Goal: Information Seeking & Learning: Learn about a topic

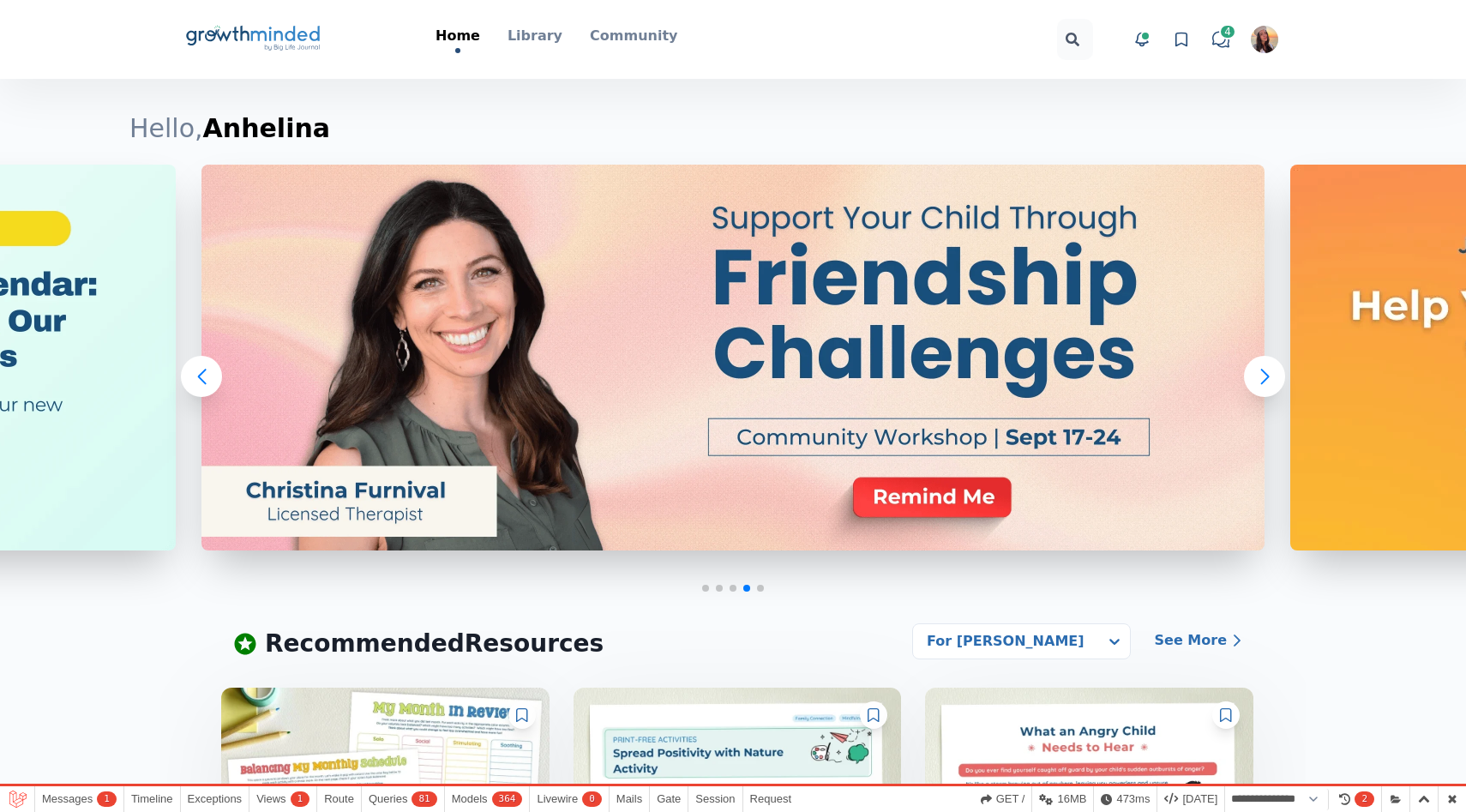
select select "**********"
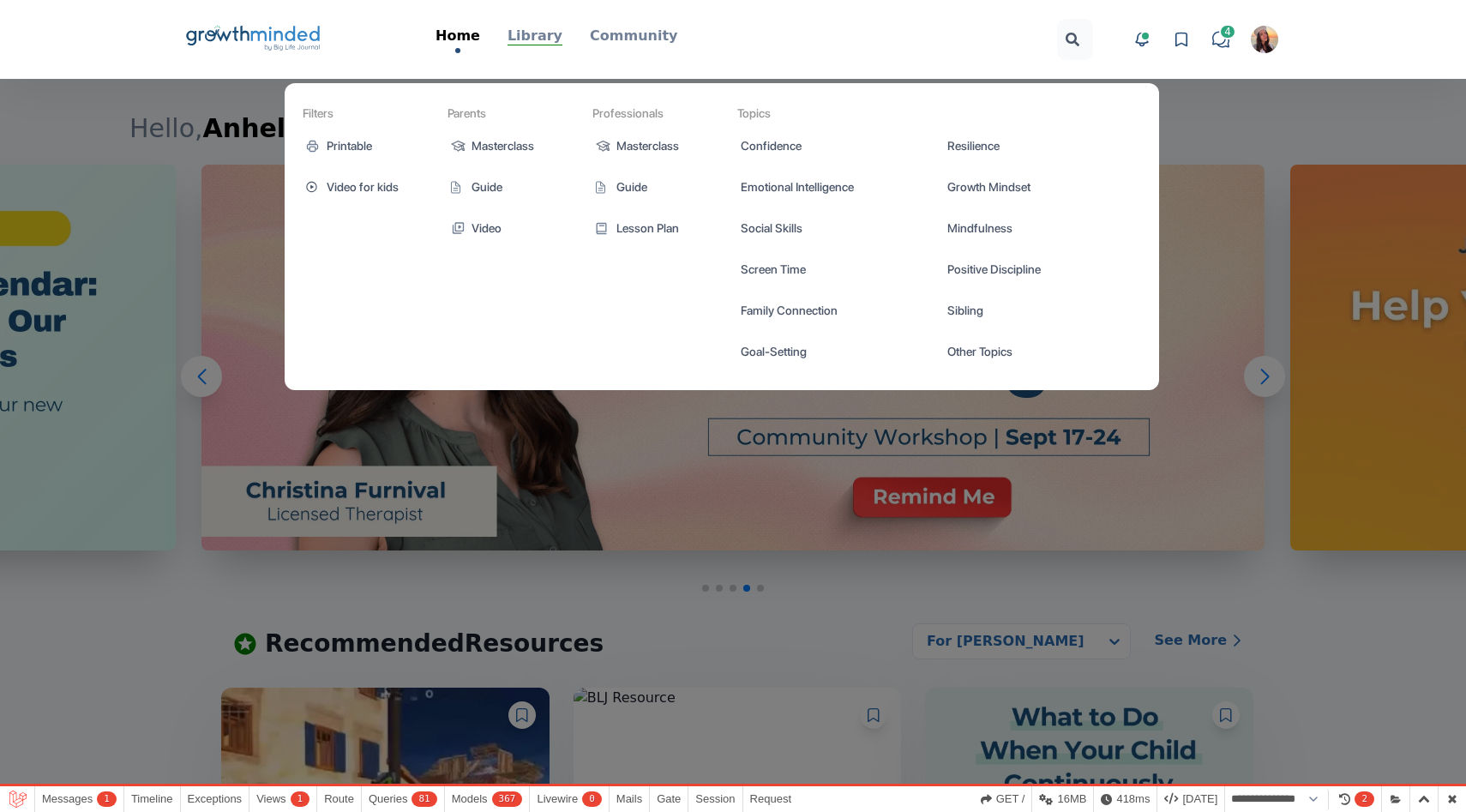
click at [537, 40] on p "Library" at bounding box center [535, 36] width 55 height 21
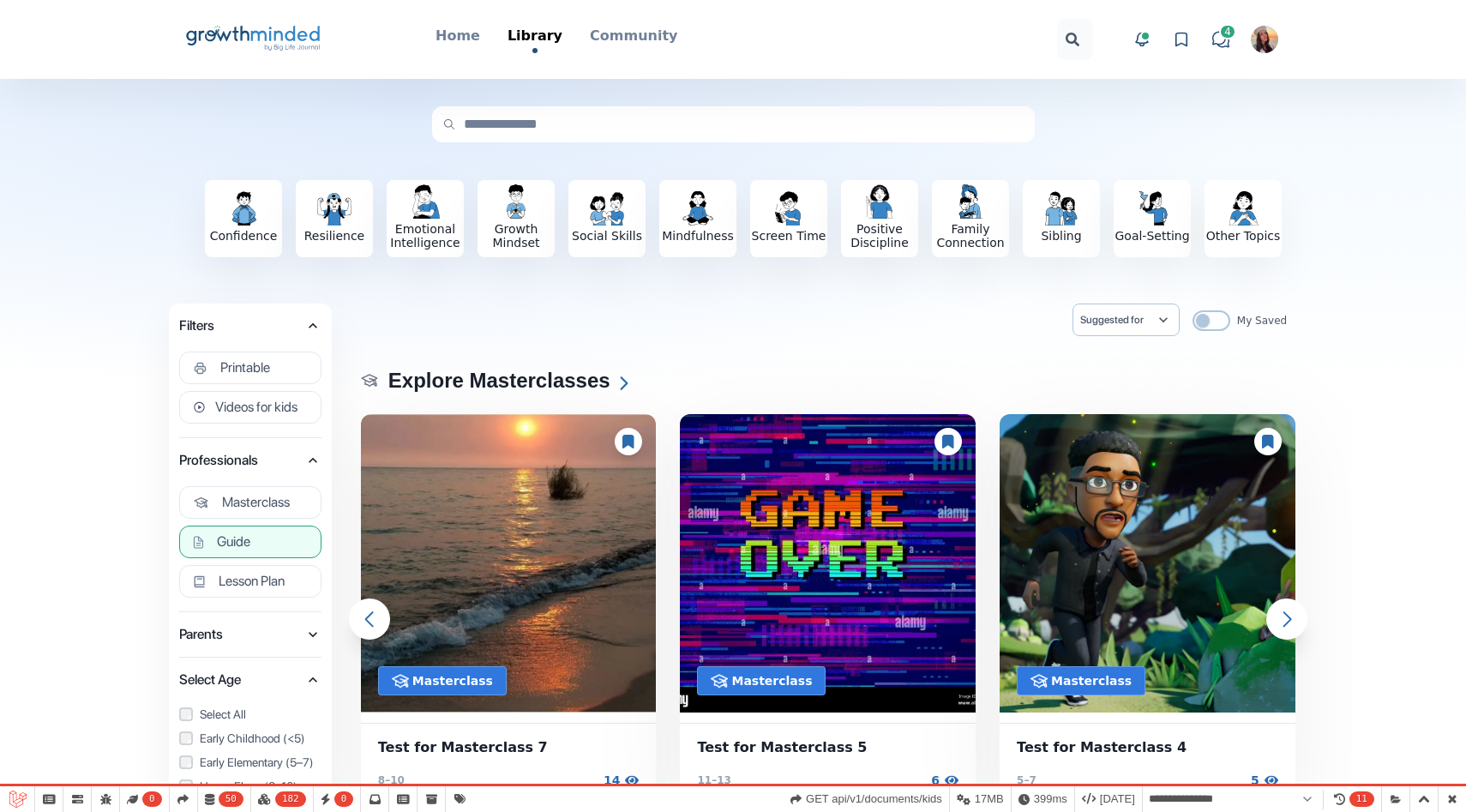
click at [263, 542] on button "Guide" at bounding box center [251, 542] width 143 height 33
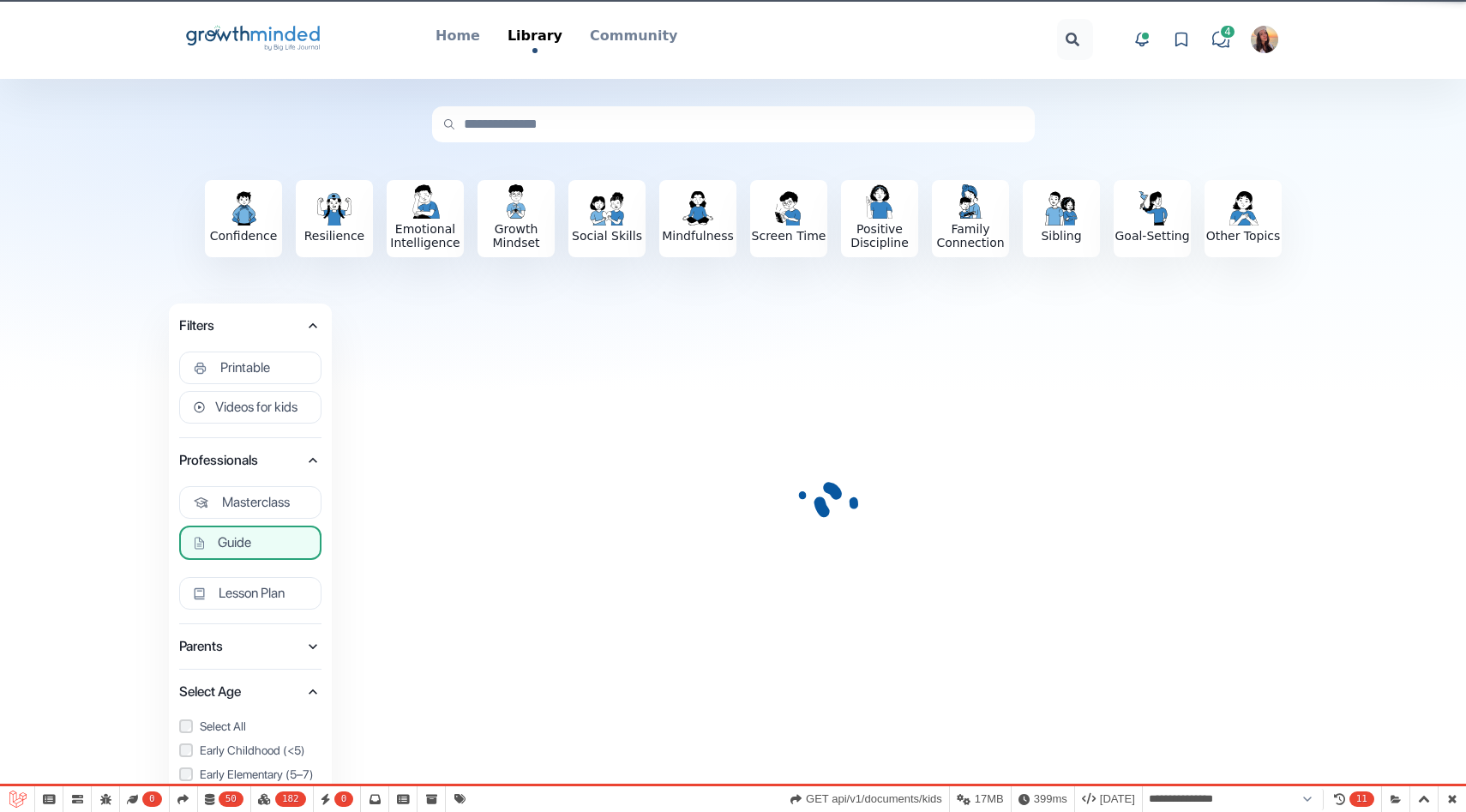
select select "**********"
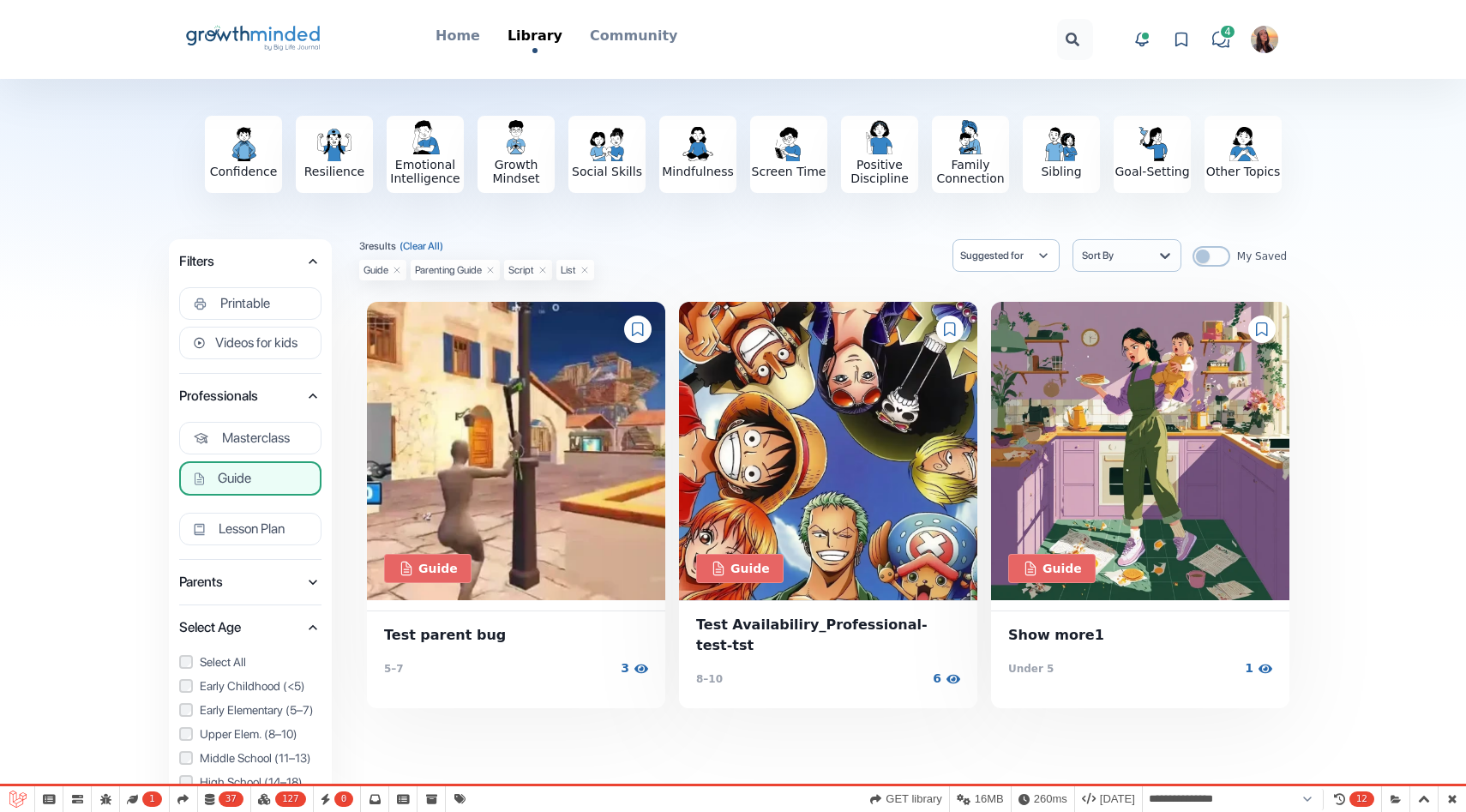
scroll to position [77, 0]
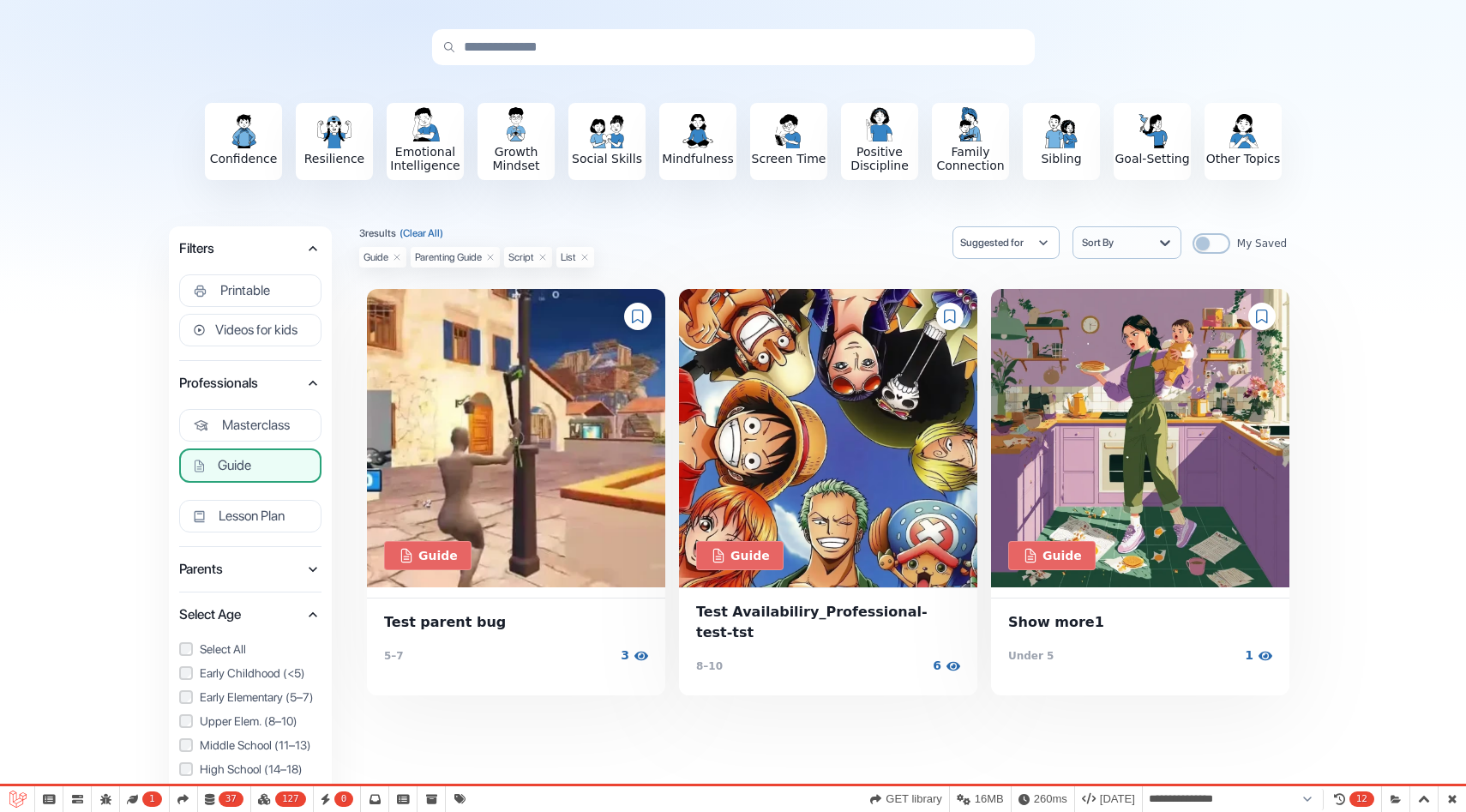
click at [301, 565] on span "Parents" at bounding box center [242, 570] width 125 height 24
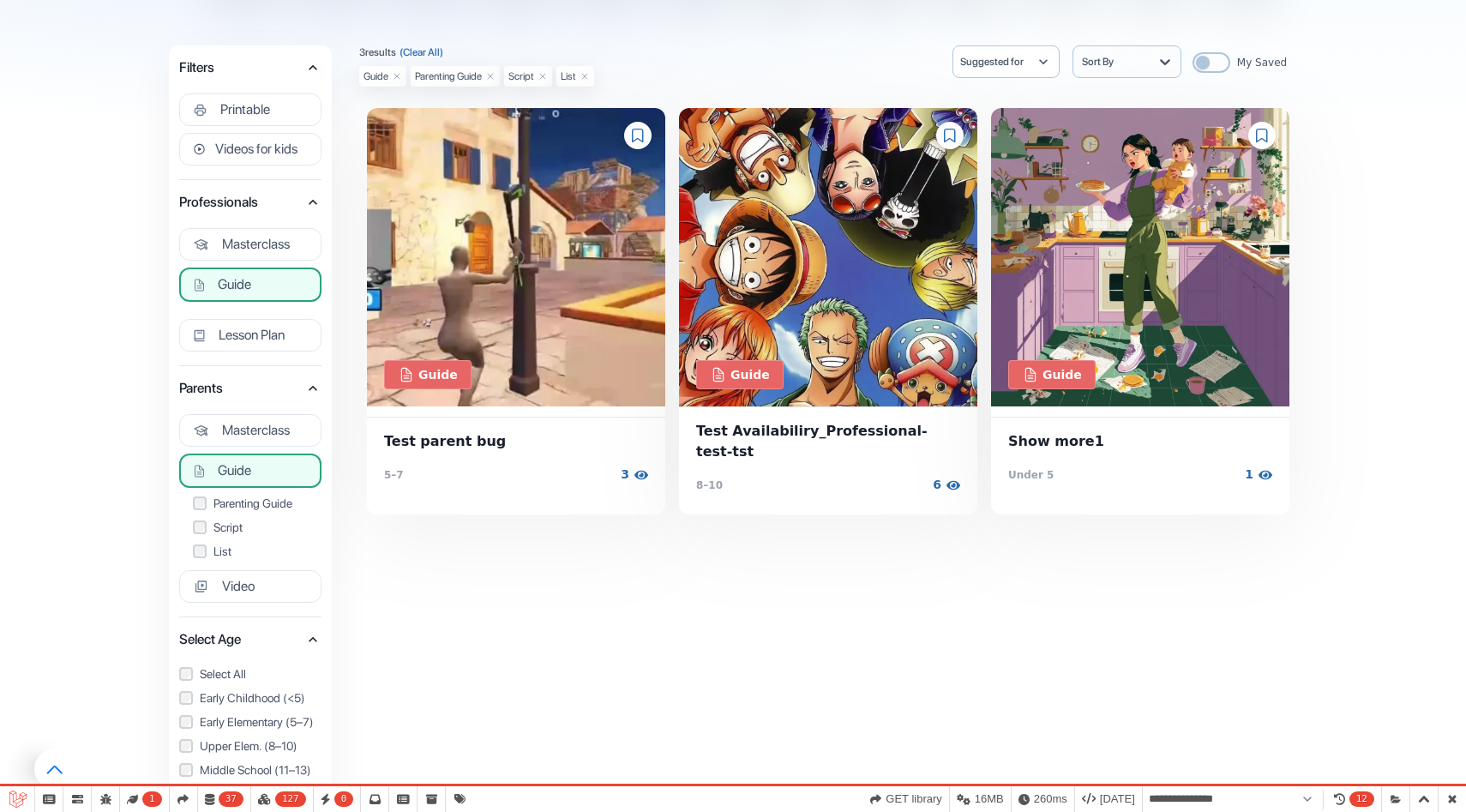
scroll to position [261, 0]
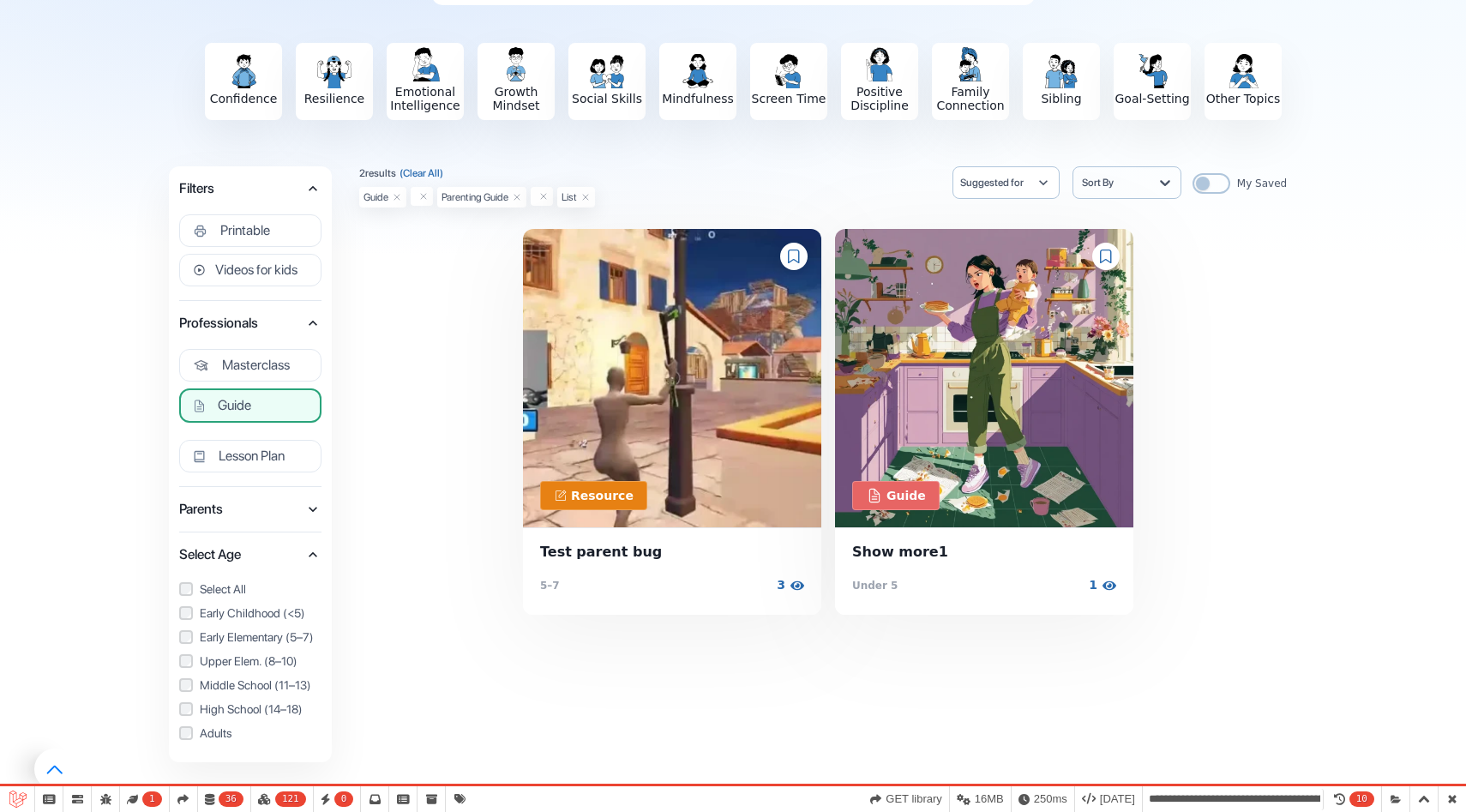
scroll to position [196, 0]
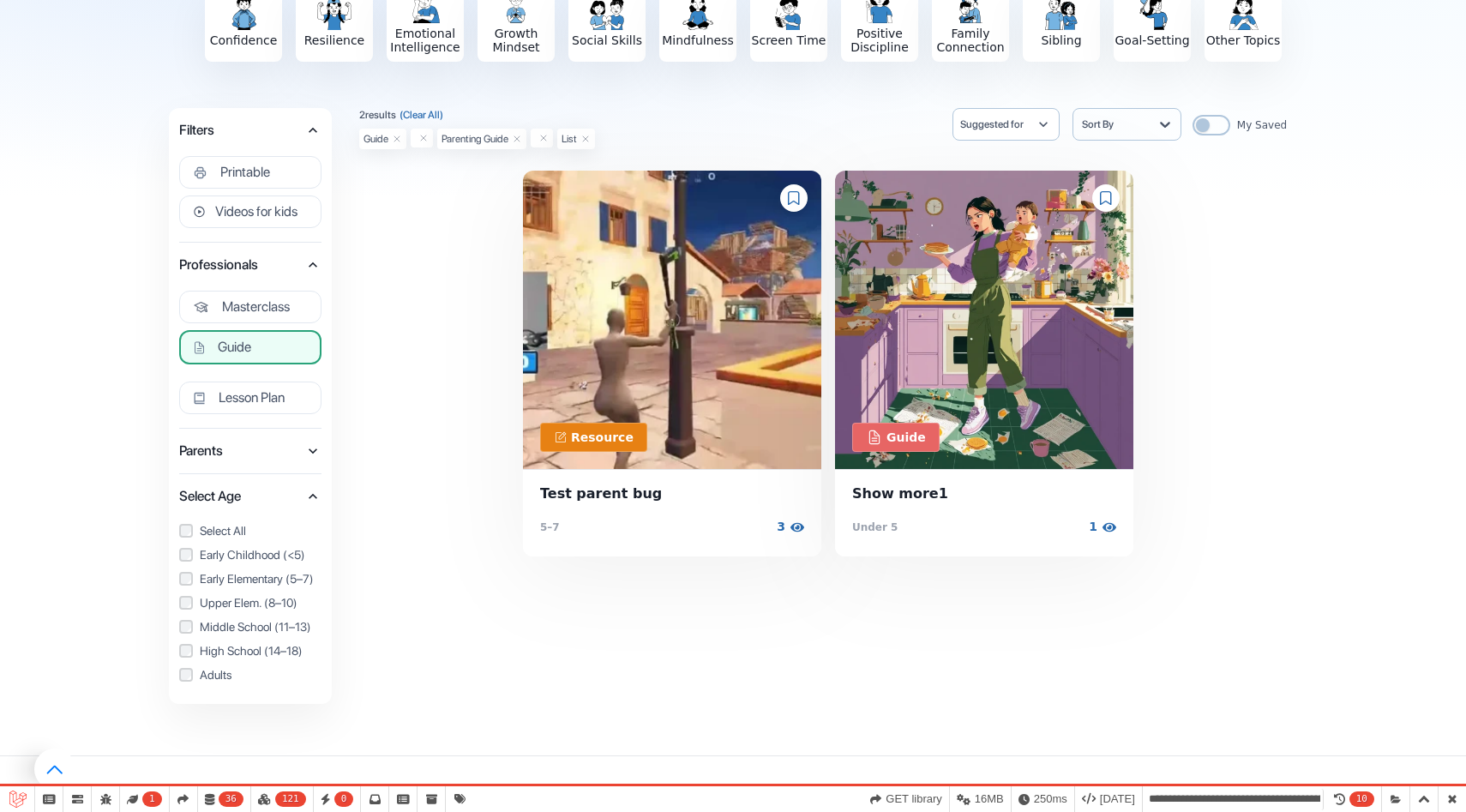
click at [296, 448] on span "Parents" at bounding box center [242, 451] width 125 height 24
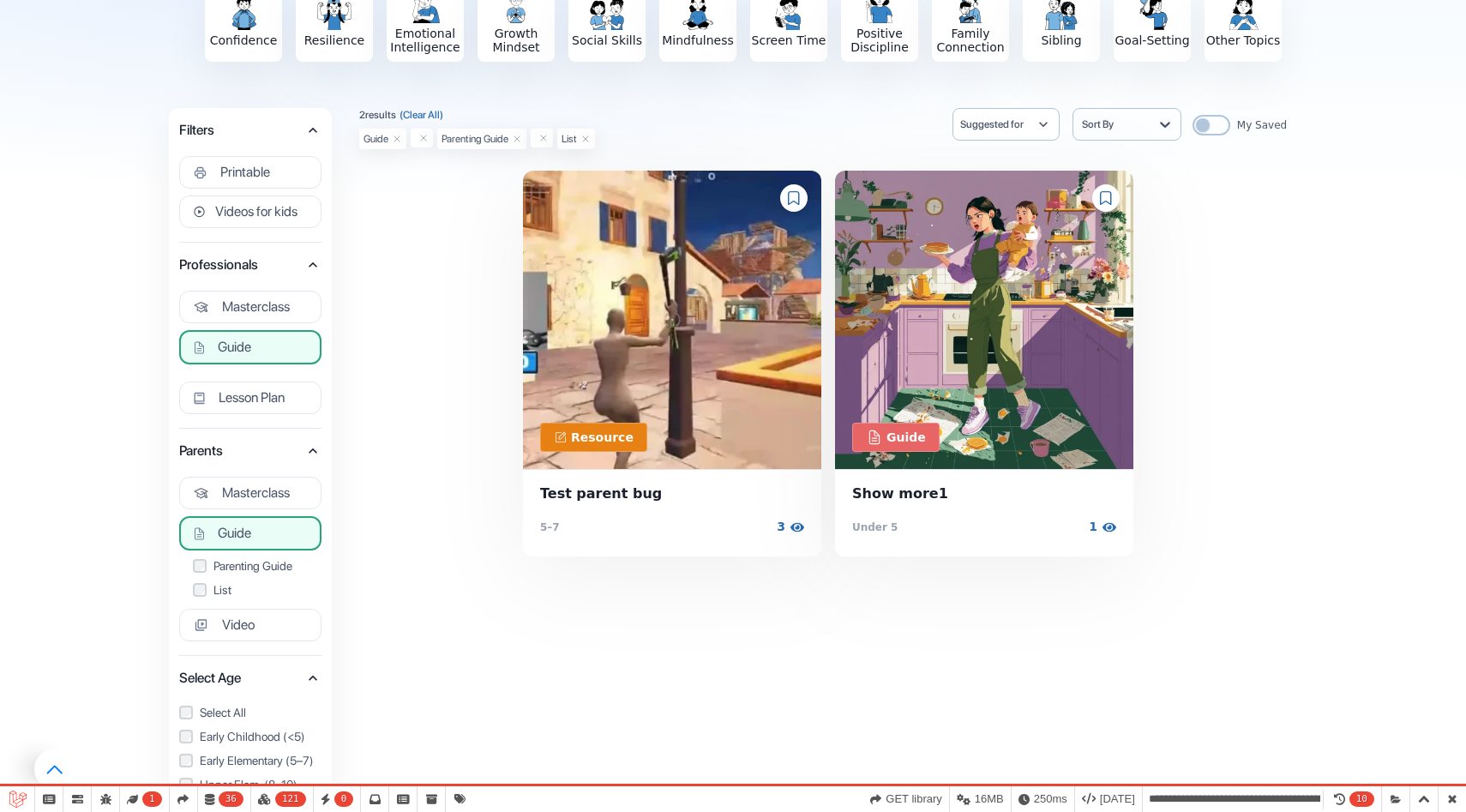
click at [272, 353] on button "Guide" at bounding box center [251, 347] width 143 height 34
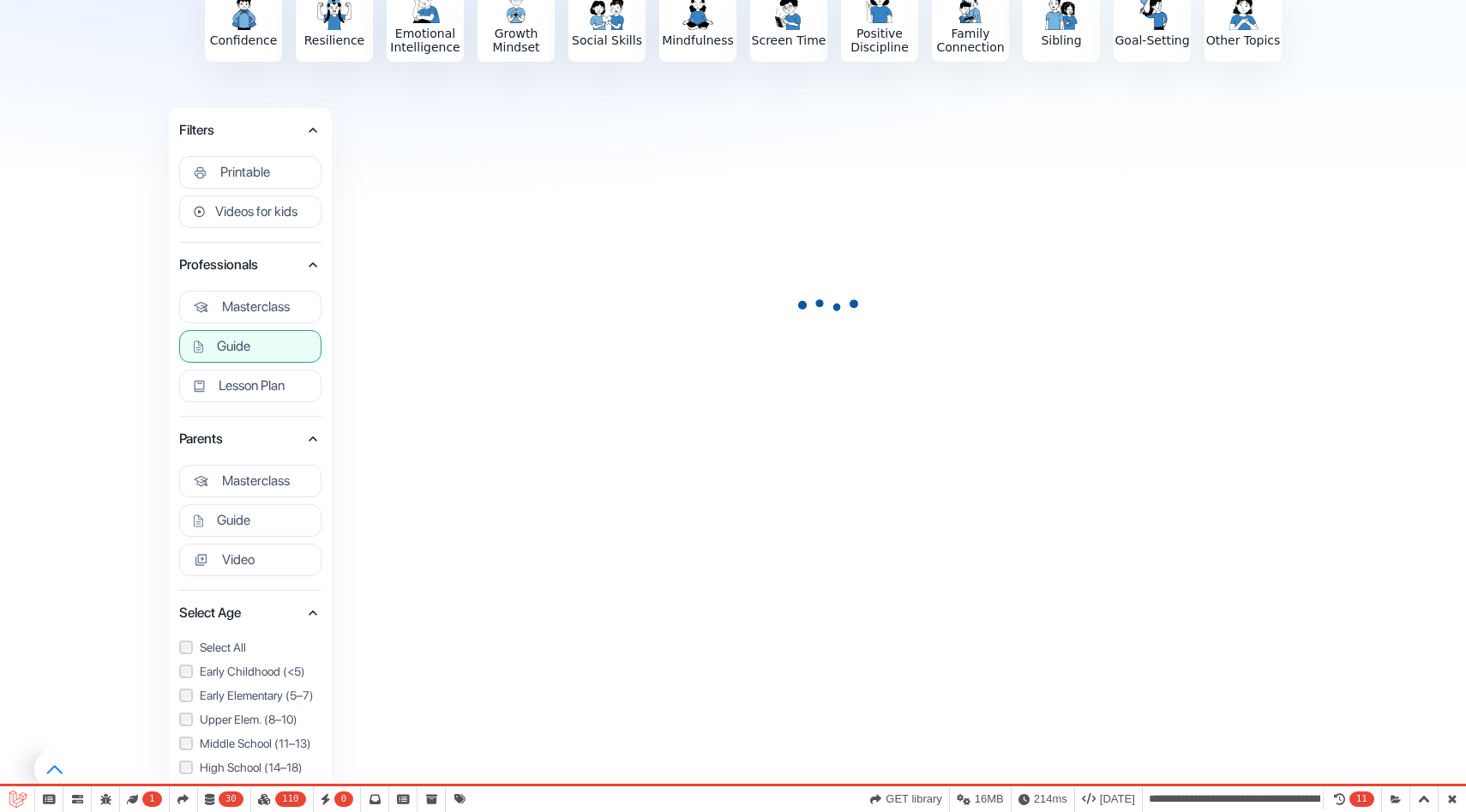
click at [270, 352] on button "Guide" at bounding box center [251, 346] width 143 height 33
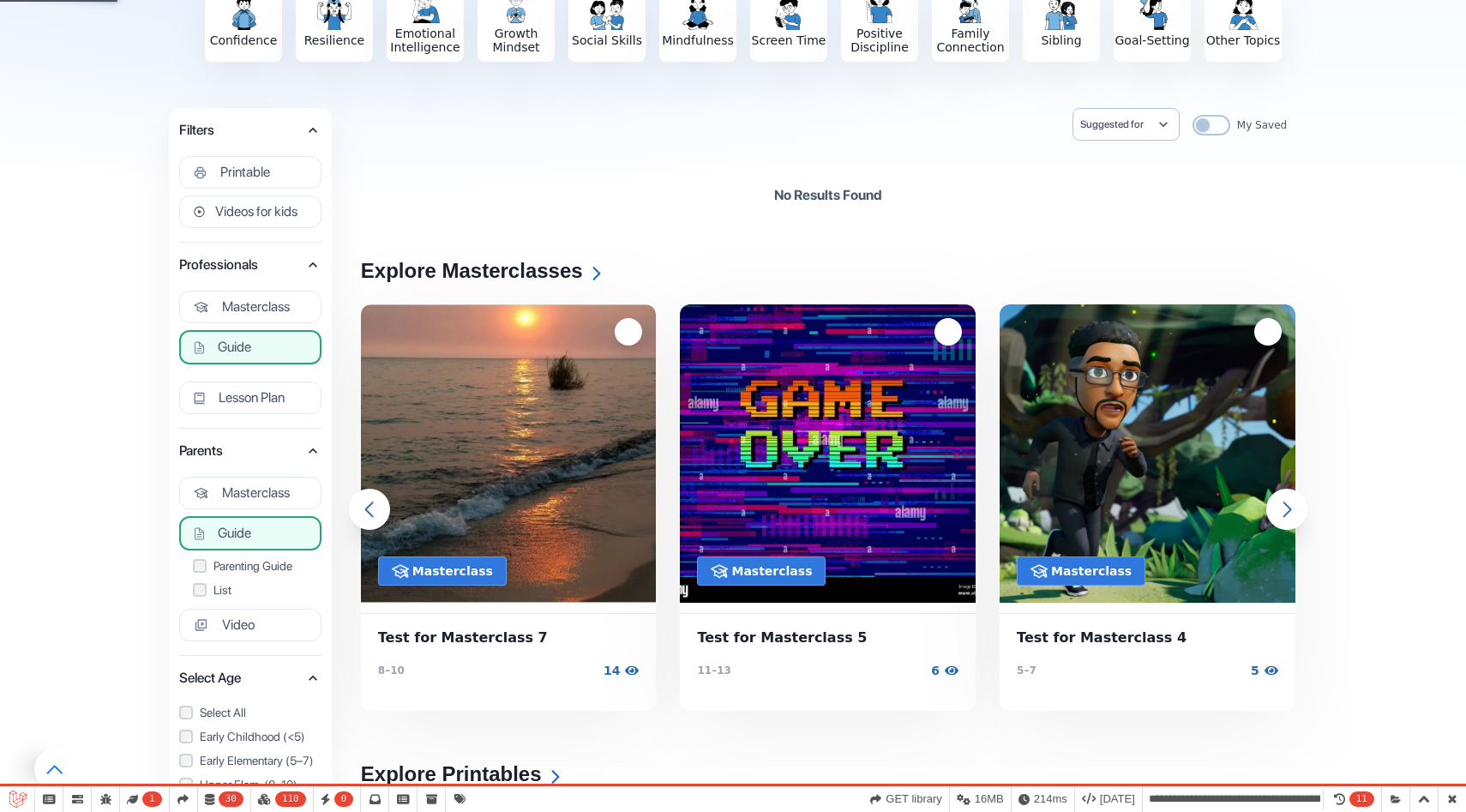
select select "**********"
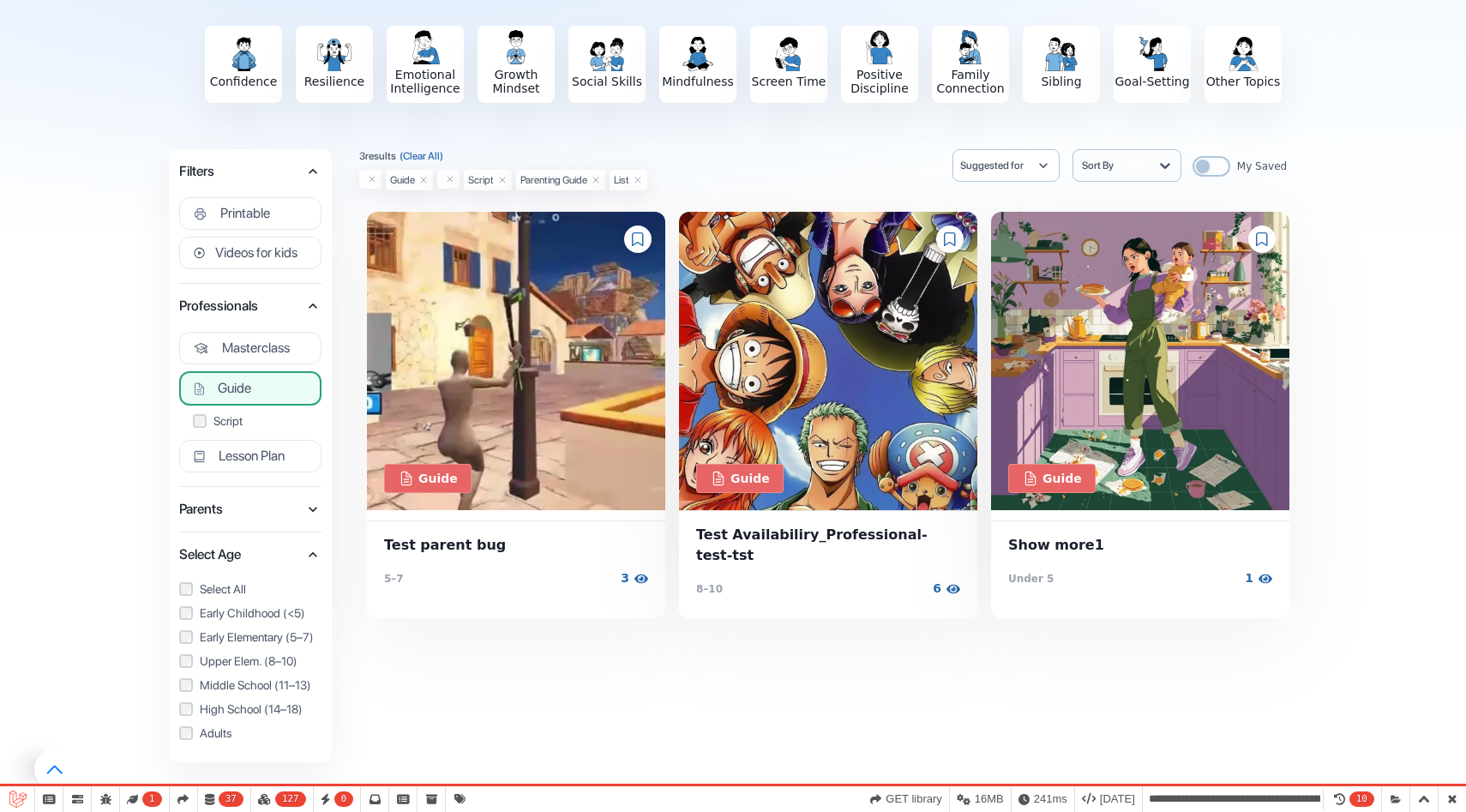
scroll to position [161, 0]
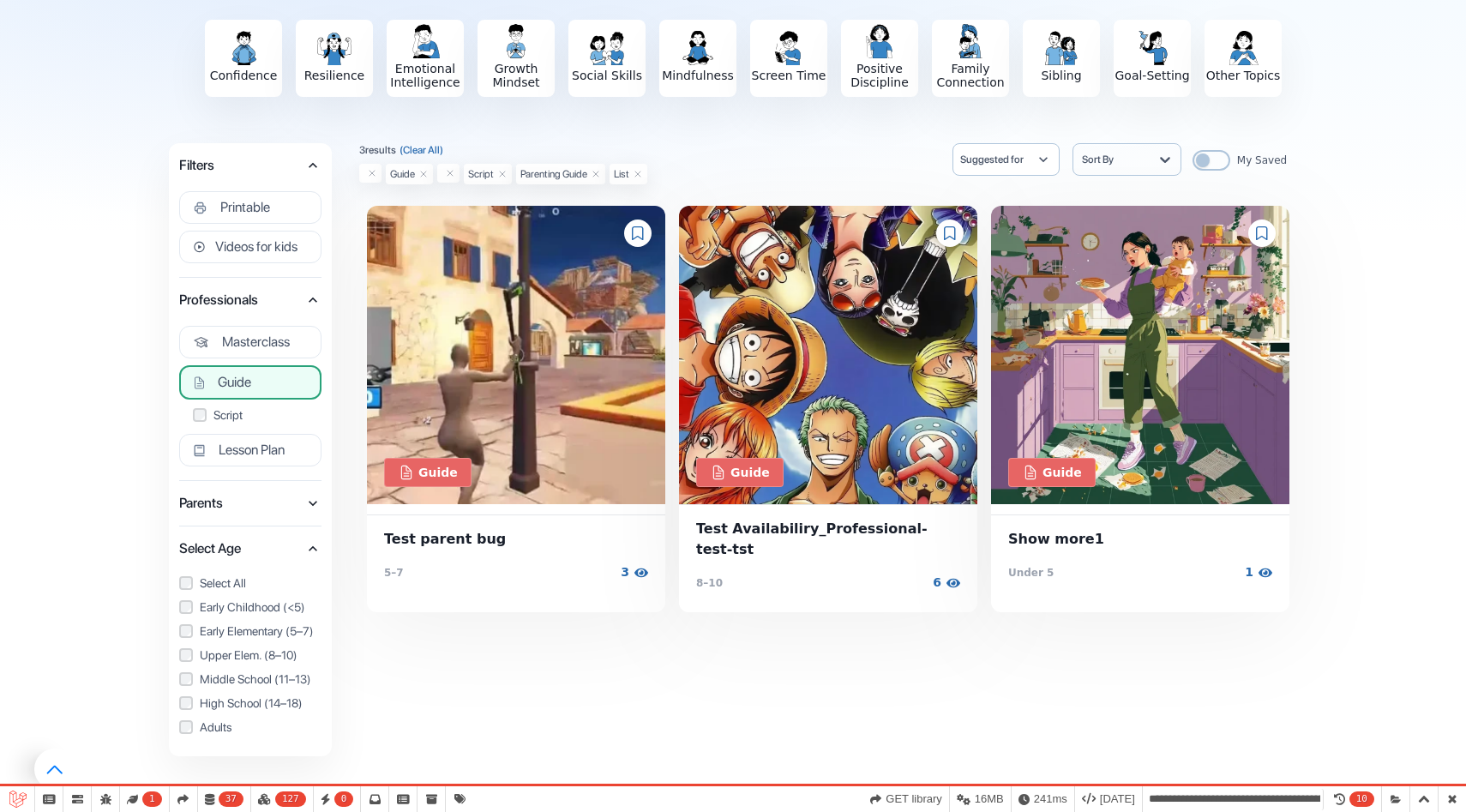
click at [286, 501] on span "Parents" at bounding box center [242, 504] width 125 height 24
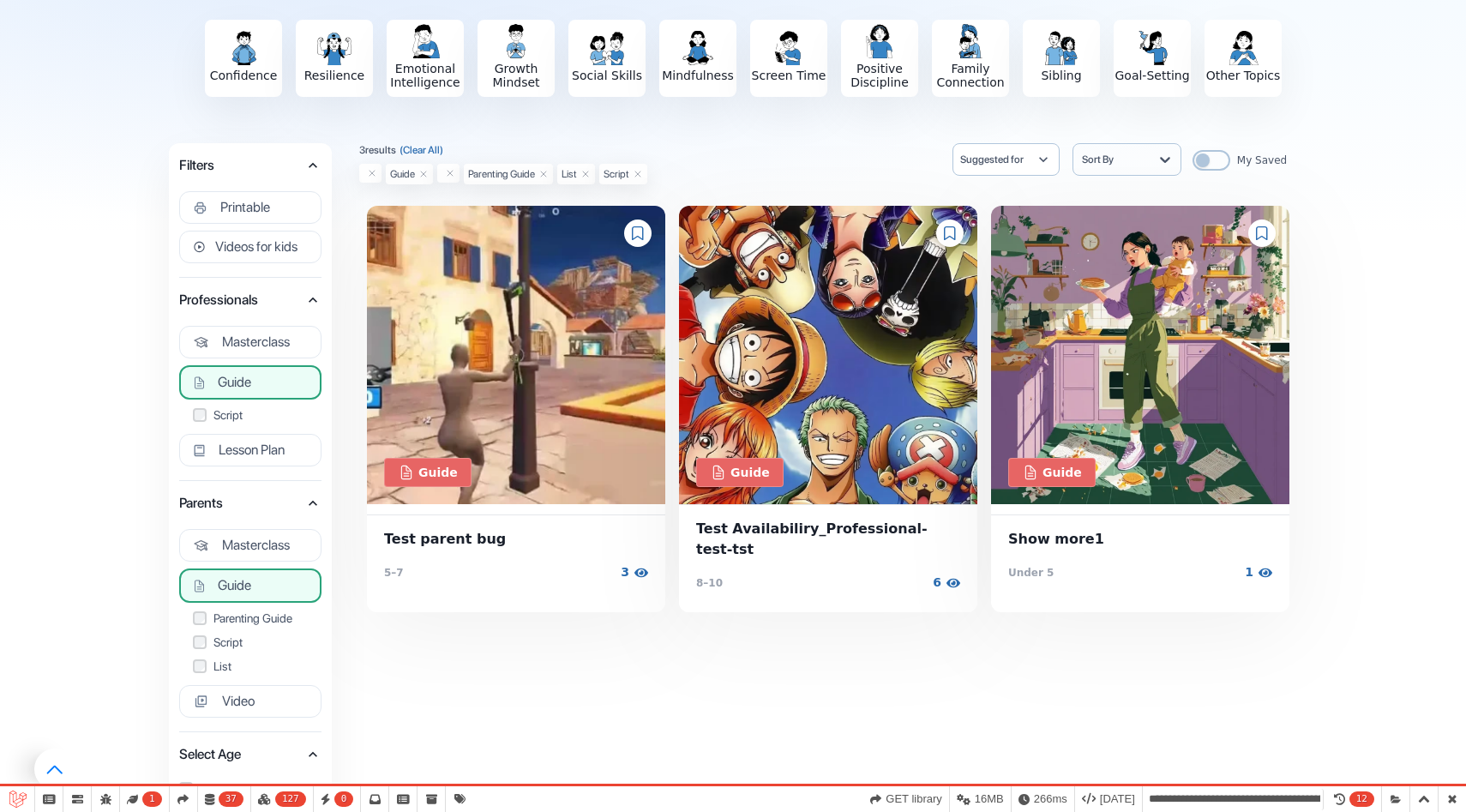
click at [266, 373] on button "Guide" at bounding box center [251, 382] width 143 height 34
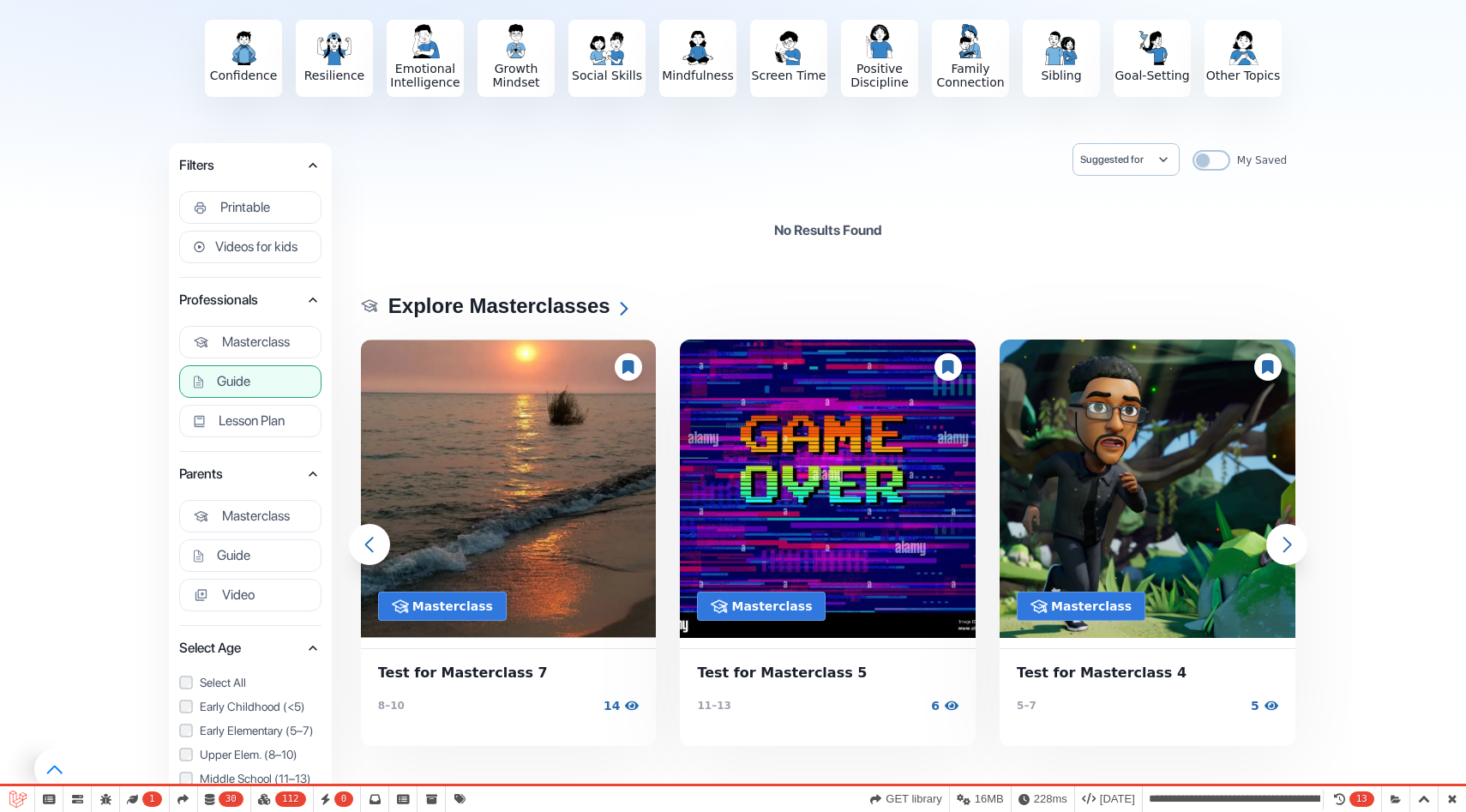
click at [266, 373] on button "Guide" at bounding box center [251, 382] width 143 height 33
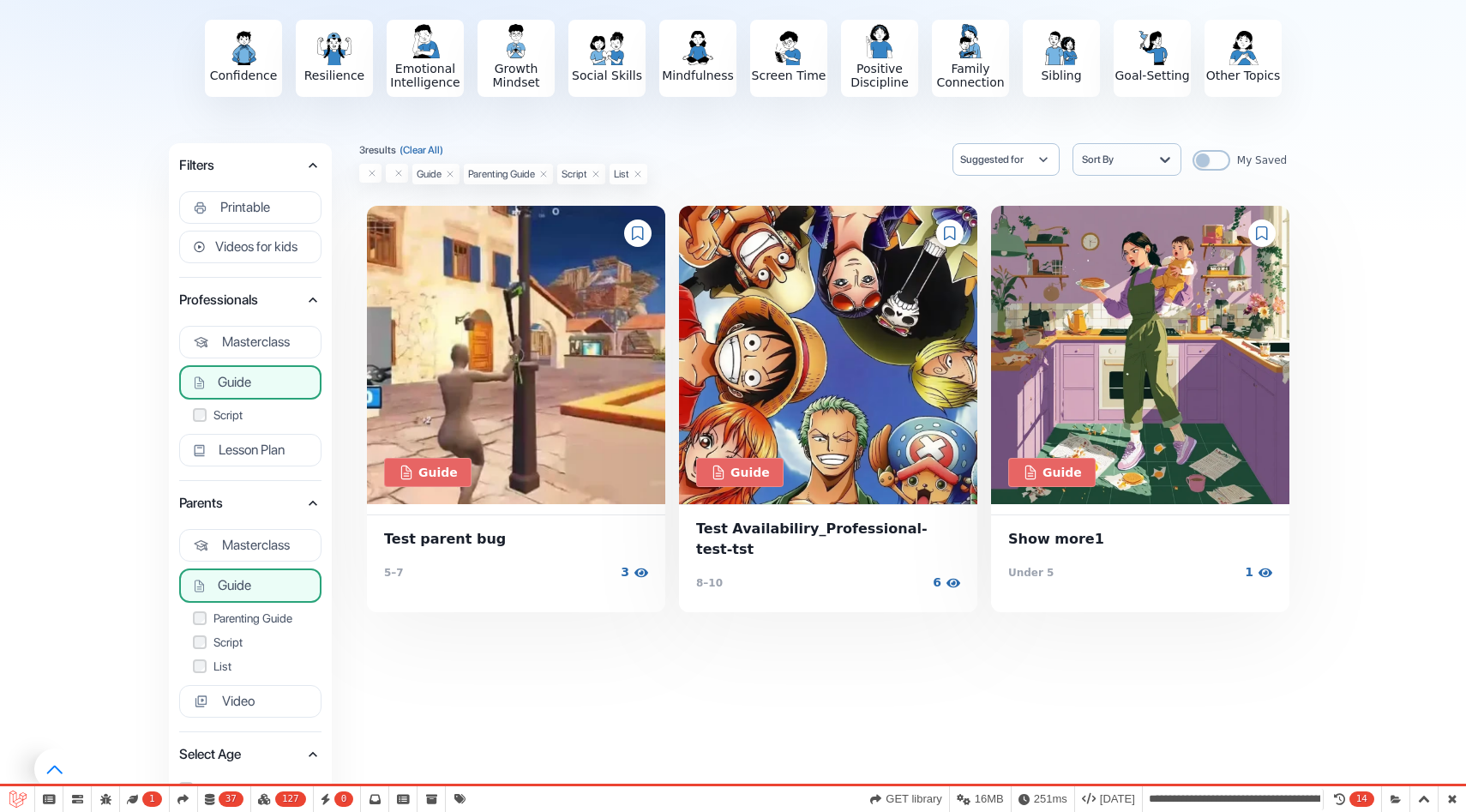
click at [266, 373] on button "Guide" at bounding box center [251, 382] width 143 height 34
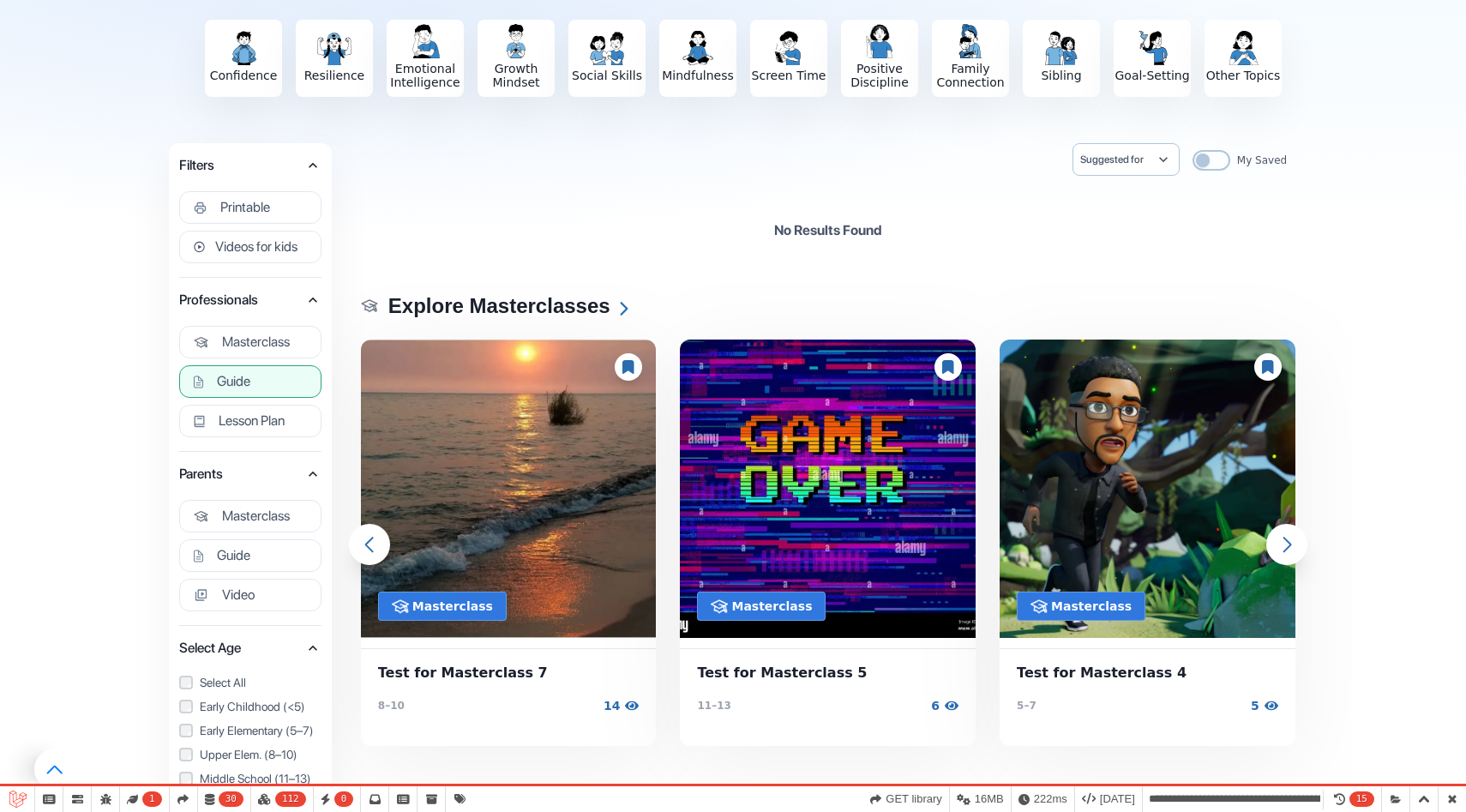
click at [259, 386] on button "Guide" at bounding box center [251, 382] width 143 height 33
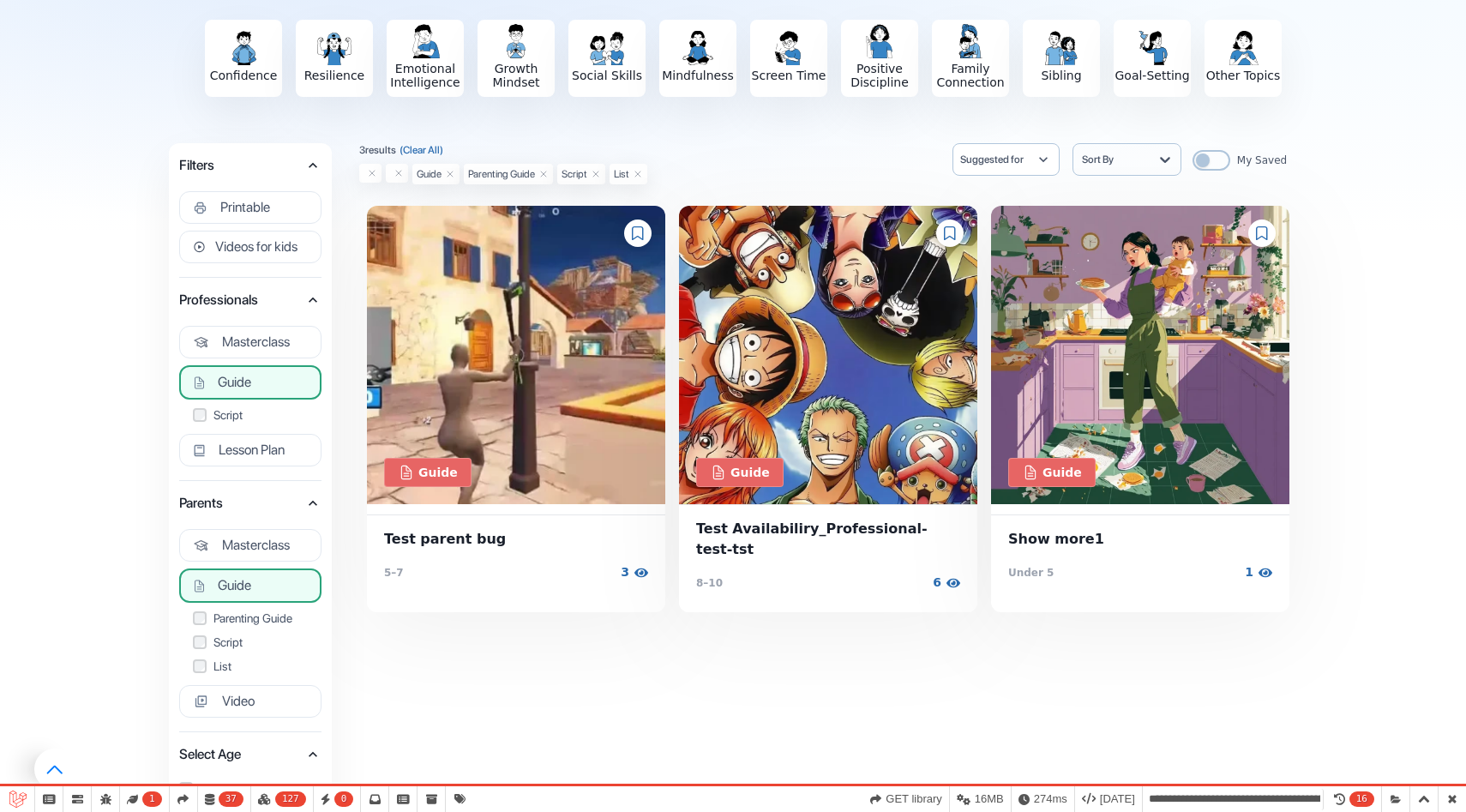
click at [274, 382] on button "Guide" at bounding box center [251, 382] width 143 height 34
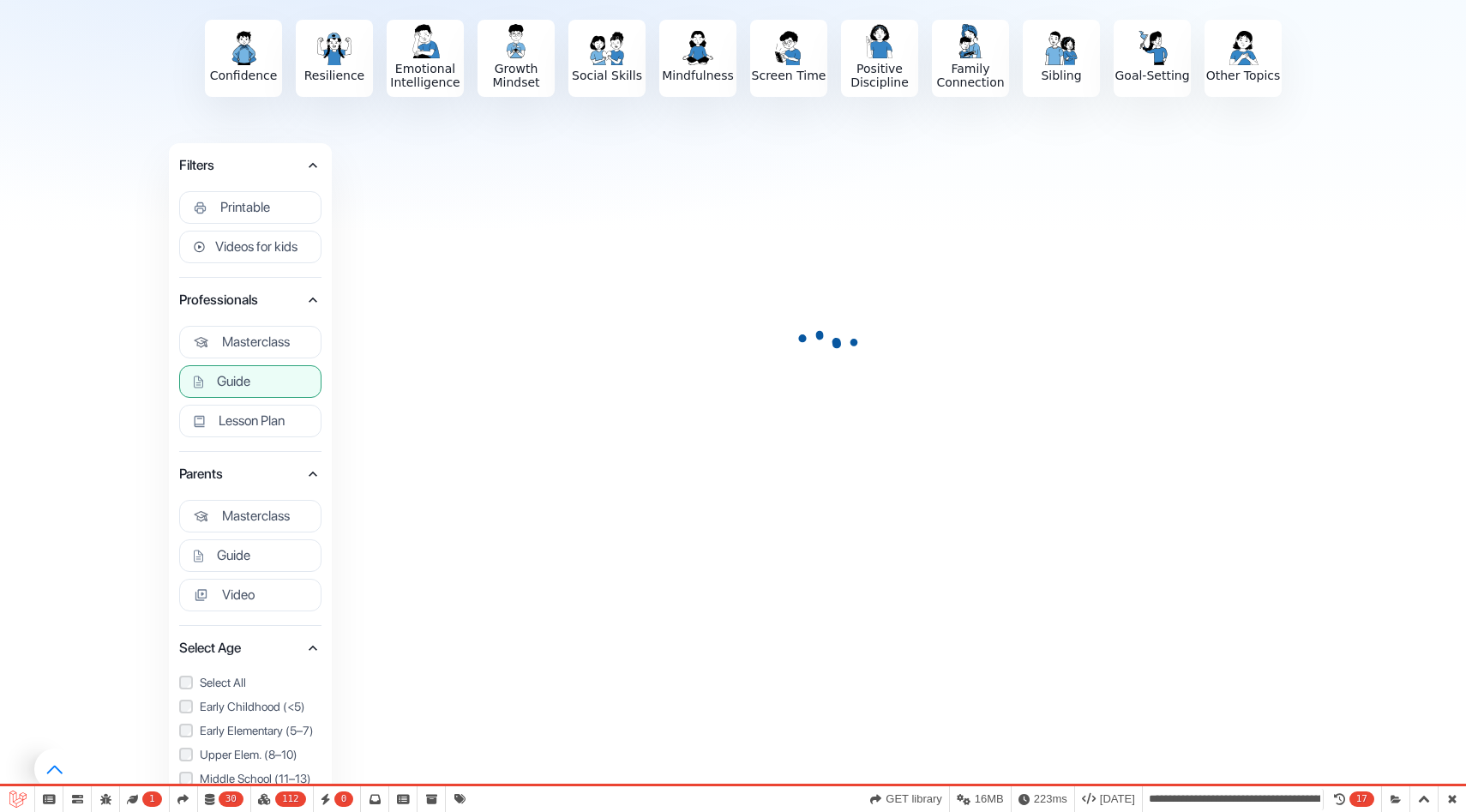
click at [269, 382] on button "Guide" at bounding box center [251, 382] width 143 height 33
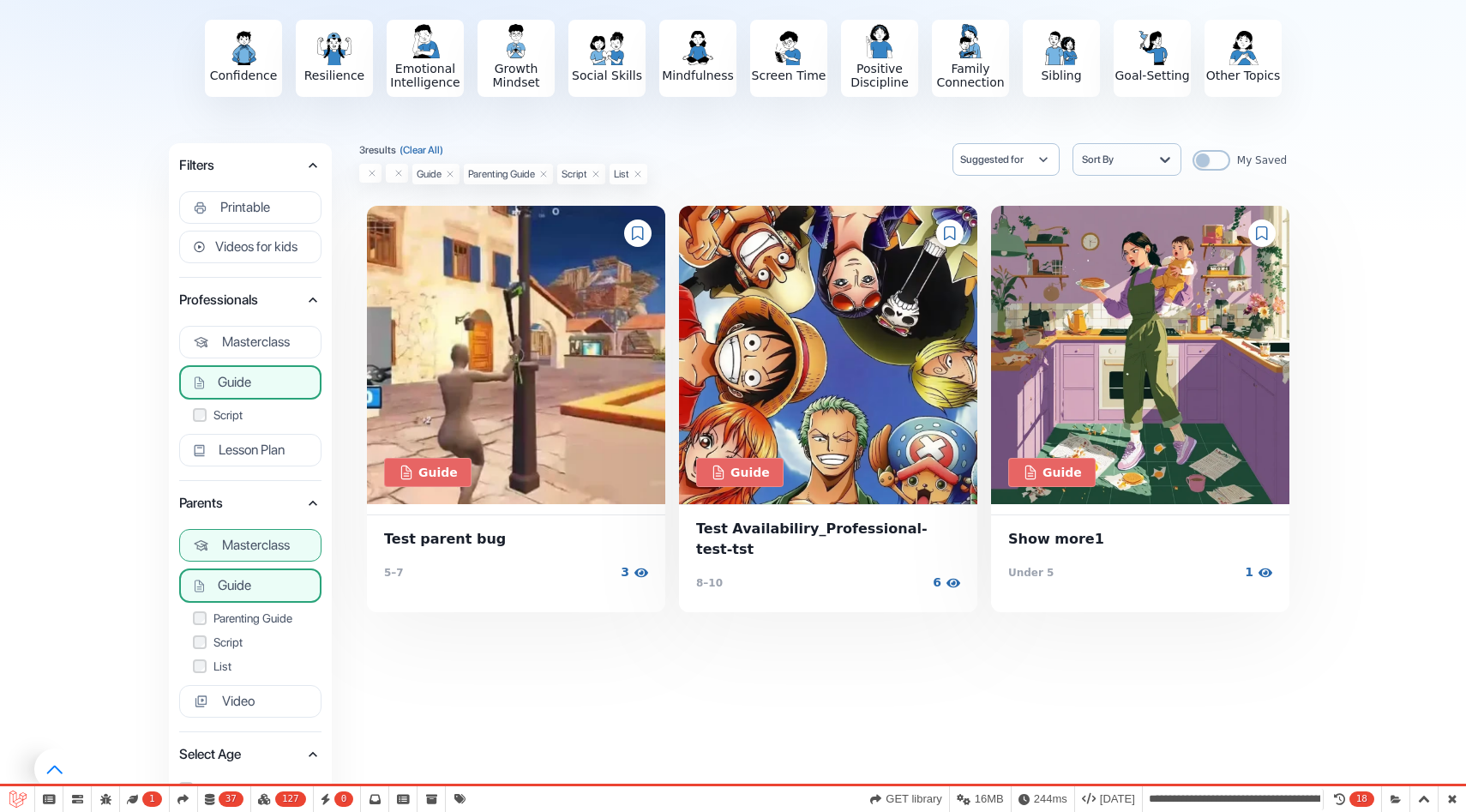
scroll to position [201, 0]
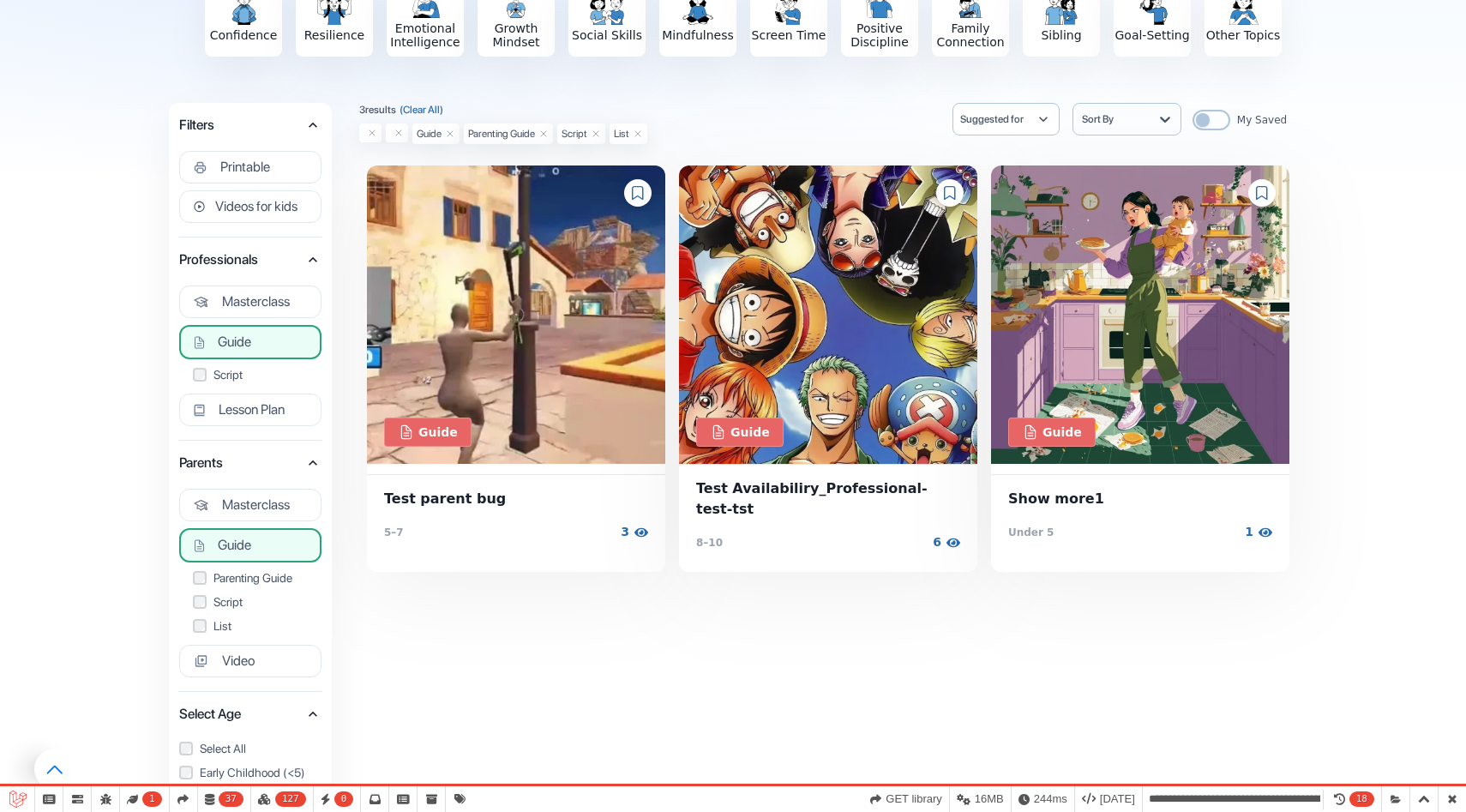
click at [199, 329] on button "Guide" at bounding box center [251, 342] width 143 height 34
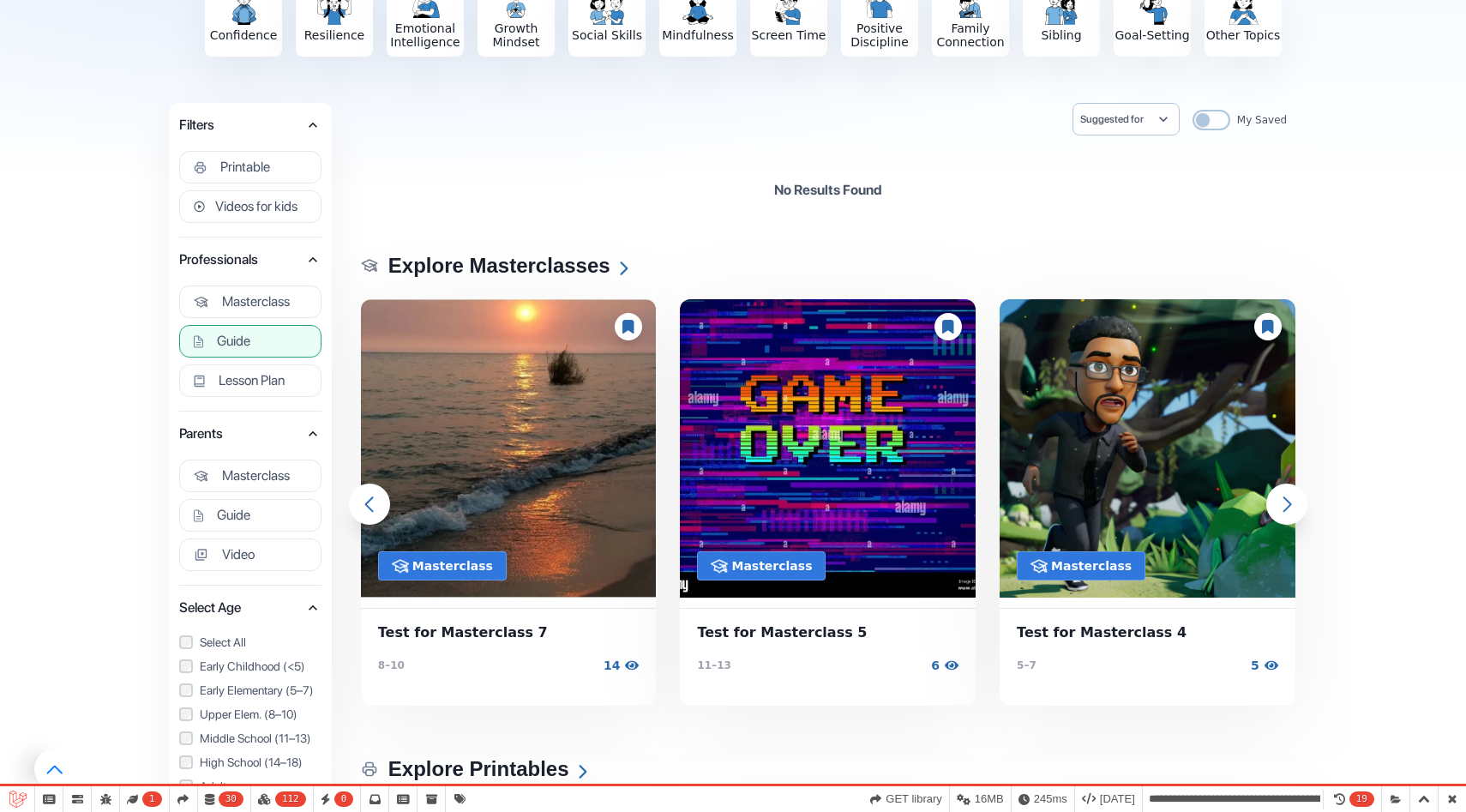
click at [231, 333] on span "Guide" at bounding box center [233, 341] width 34 height 17
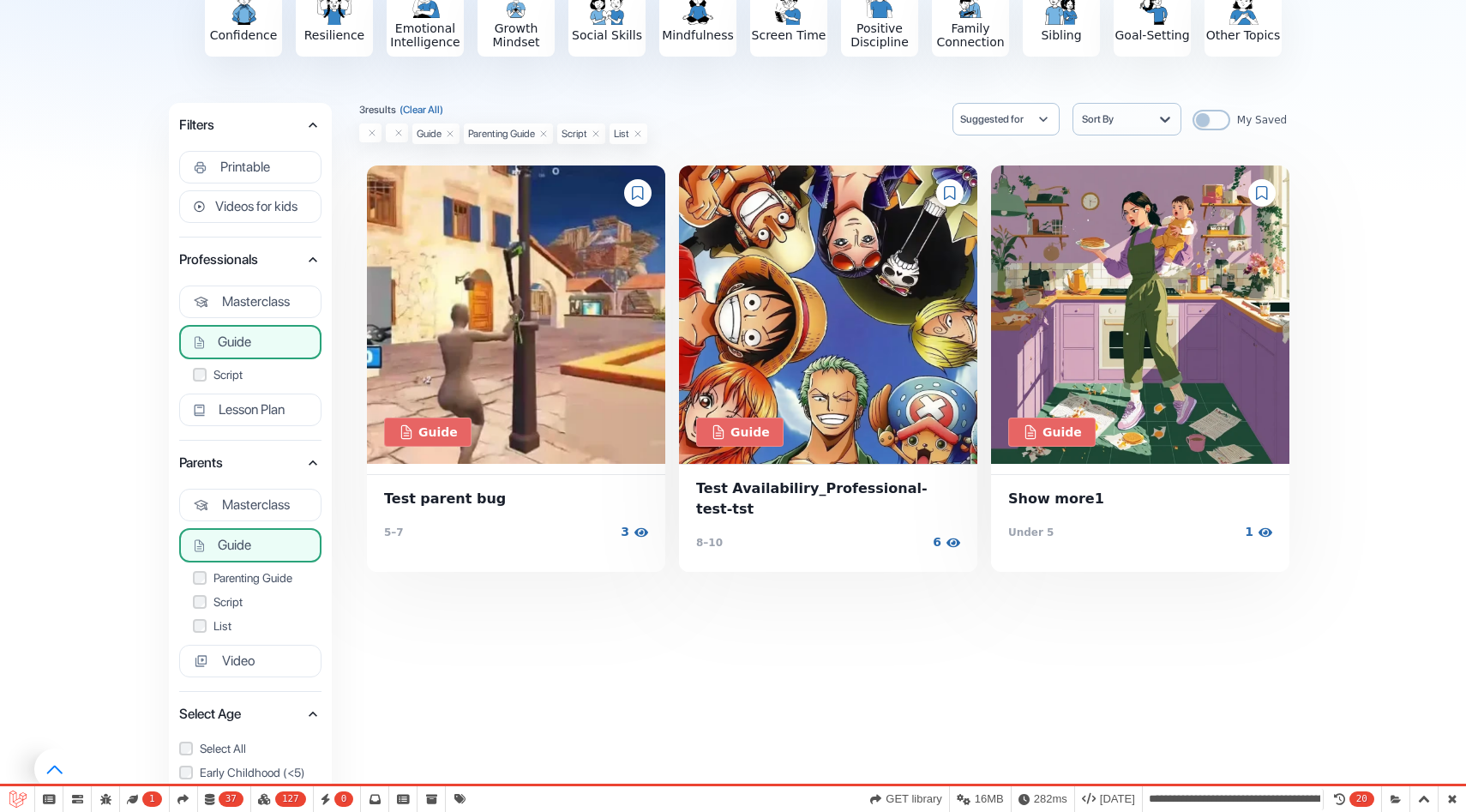
click at [241, 551] on span "Guide" at bounding box center [234, 546] width 34 height 17
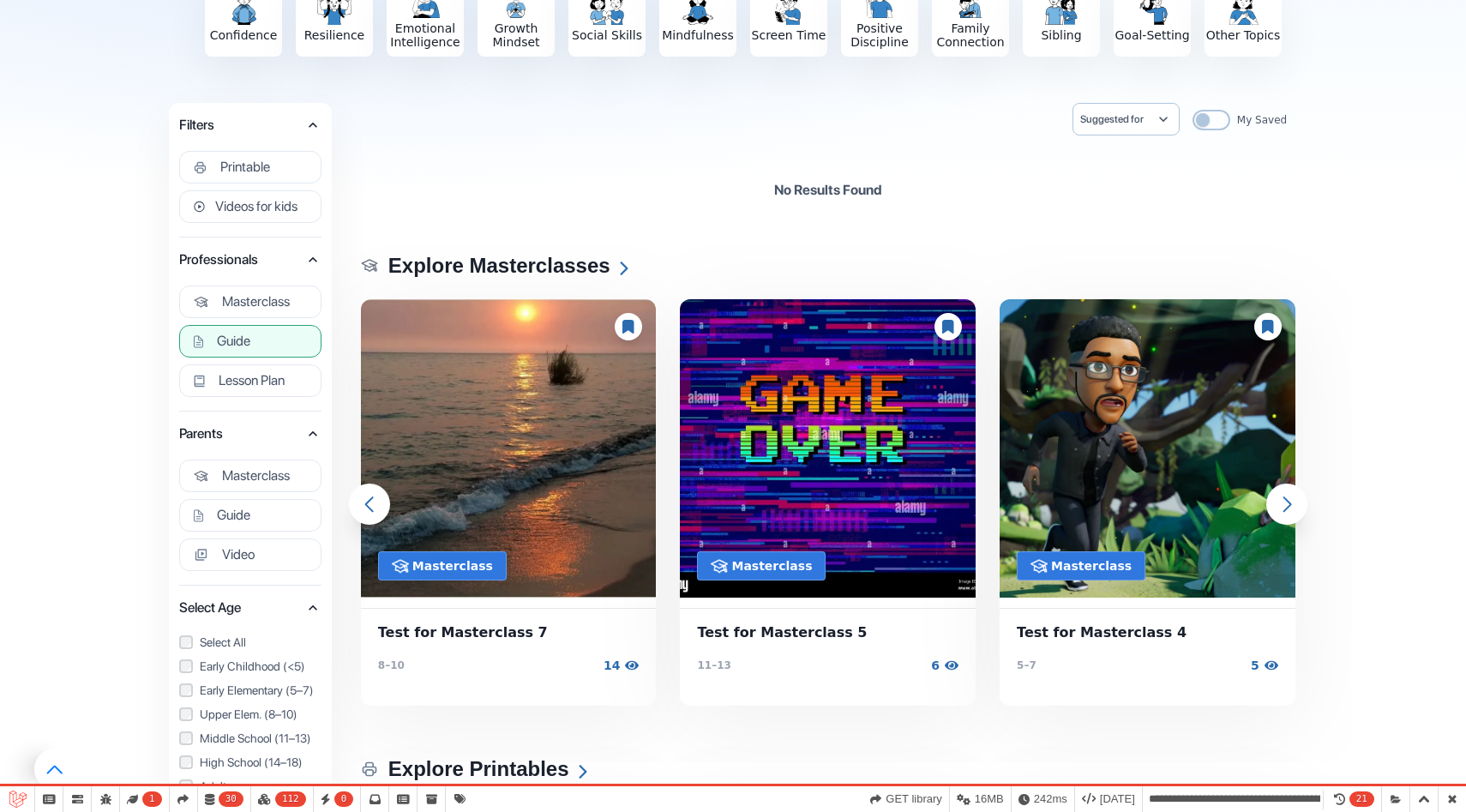
click at [241, 345] on span "Guide" at bounding box center [233, 341] width 34 height 17
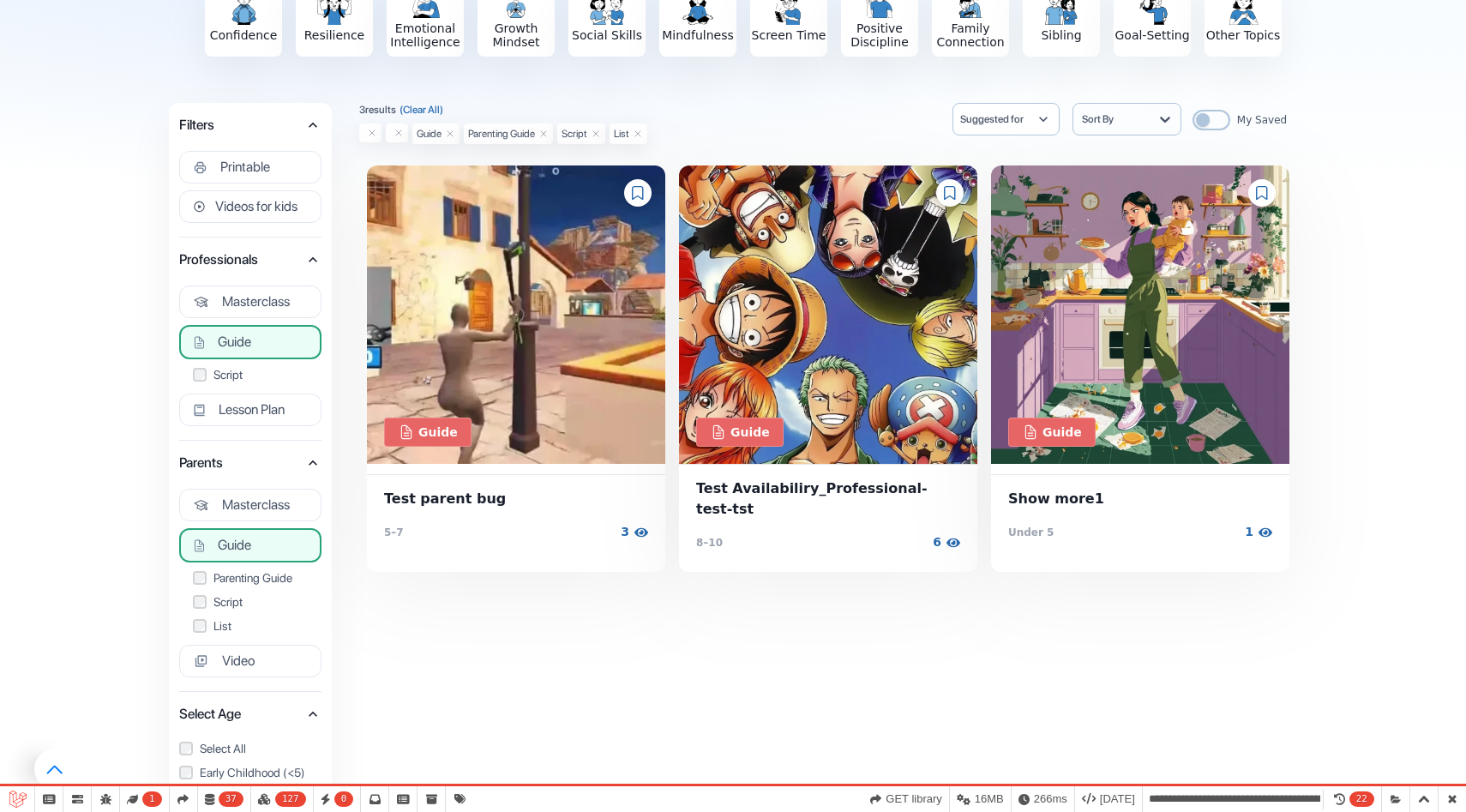
click at [241, 341] on span "Guide" at bounding box center [234, 342] width 34 height 17
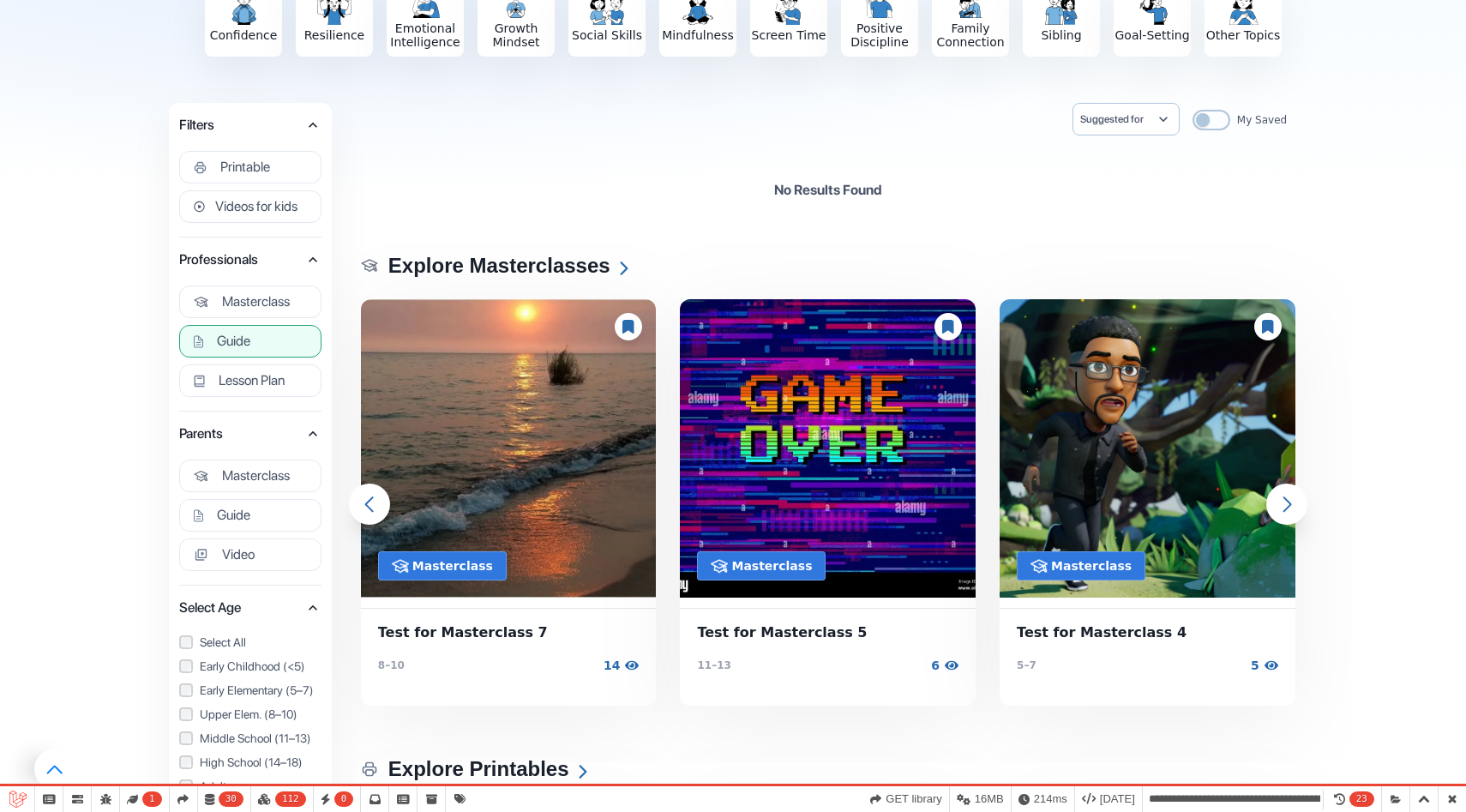
click at [267, 350] on button "Guide" at bounding box center [251, 341] width 143 height 33
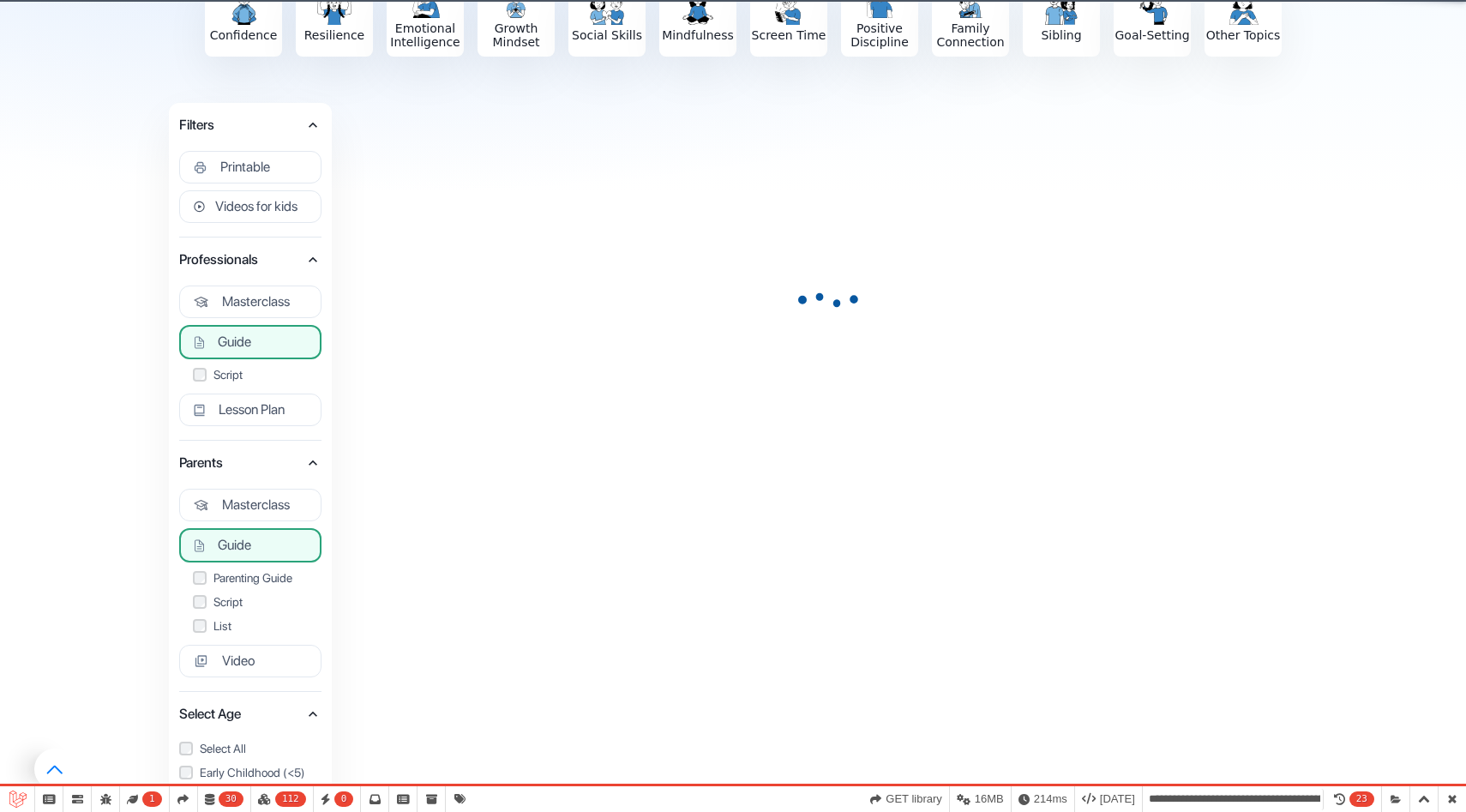
select select "**********"
